Goal: Find specific page/section: Find specific page/section

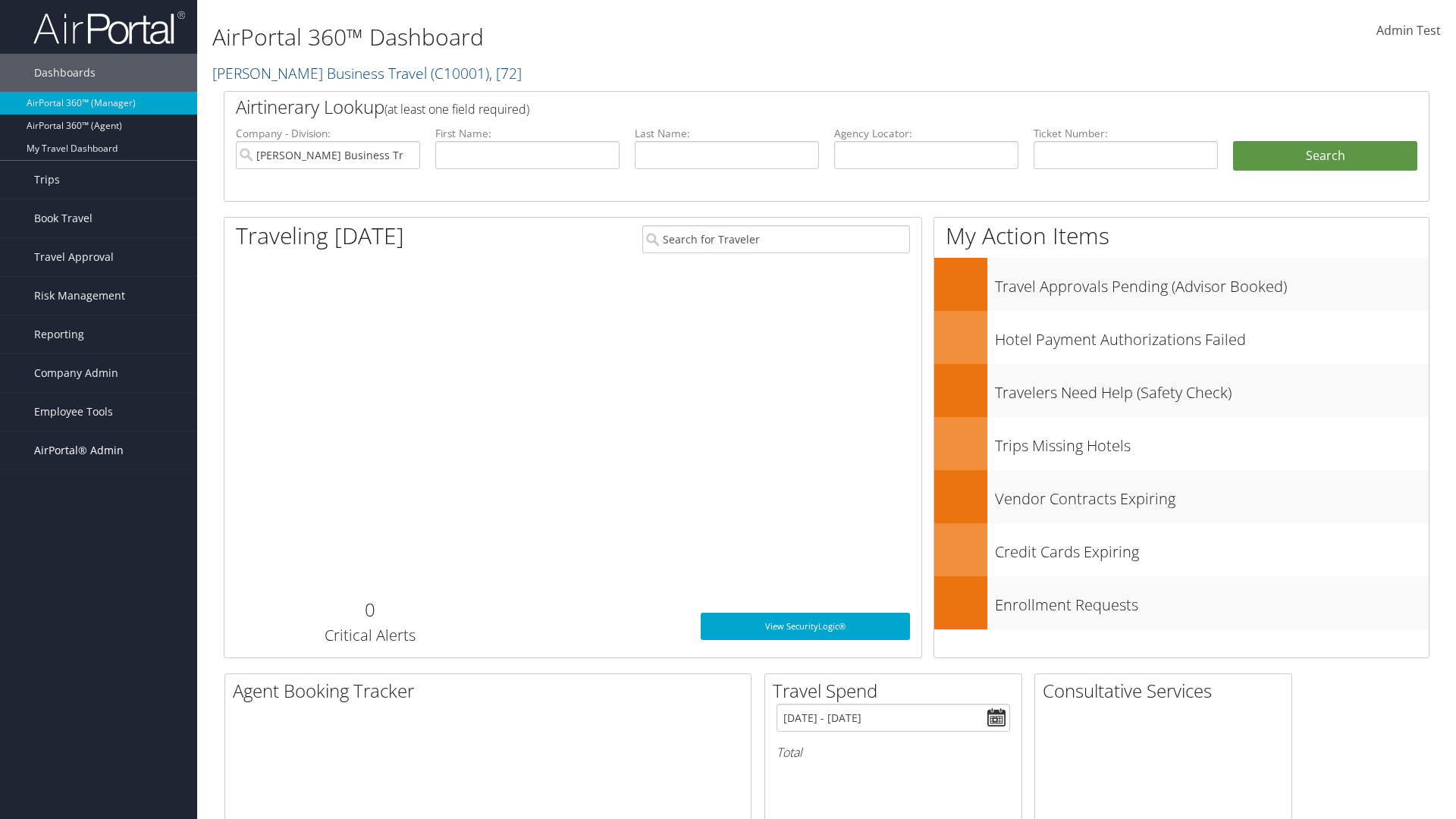
click at [99, 451] on span "AirPortal® Admin" at bounding box center [79, 450] width 90 height 38
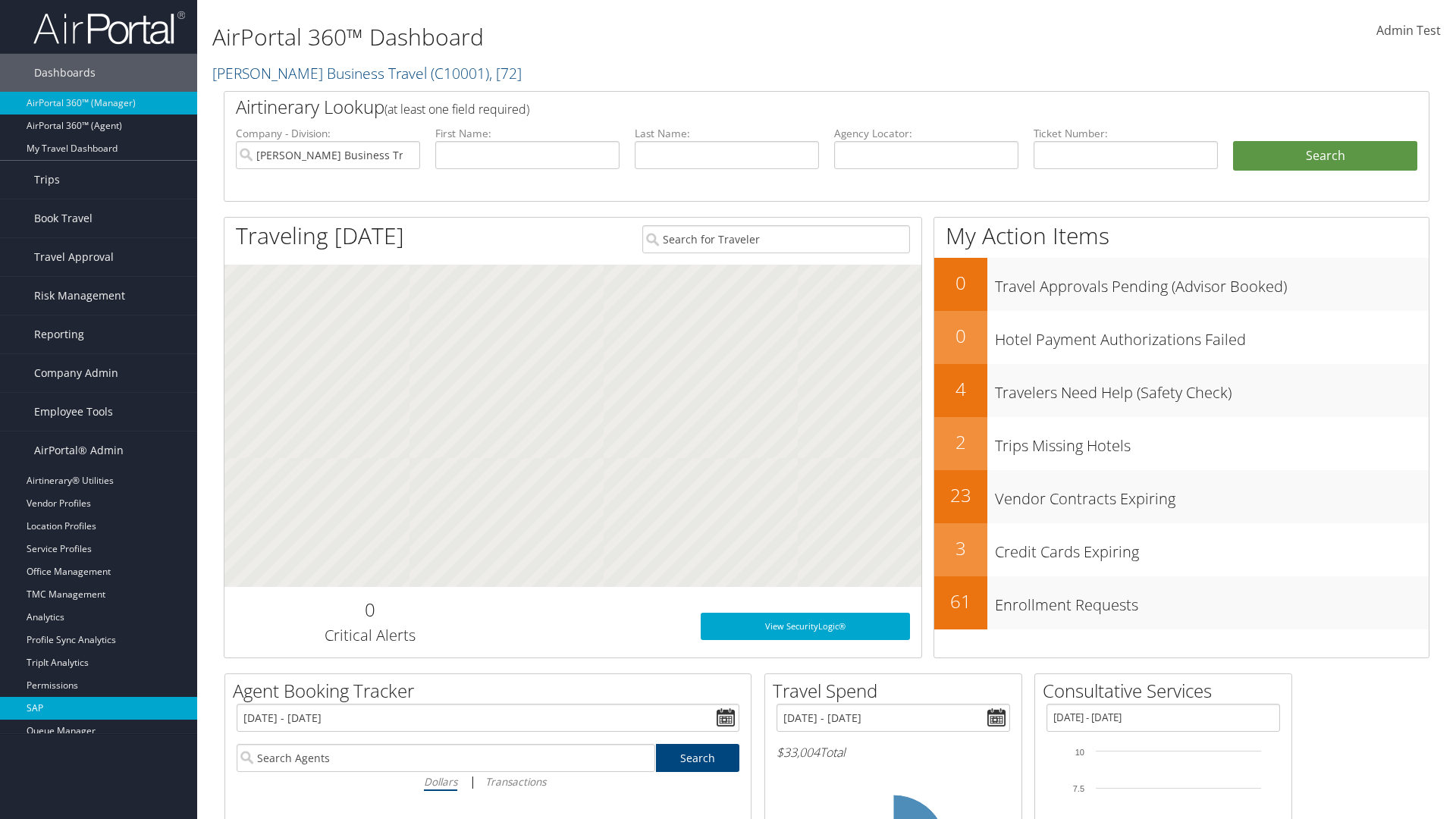
click at [99, 708] on link "SAP" at bounding box center [98, 708] width 197 height 22
